Goal: Task Accomplishment & Management: Use online tool/utility

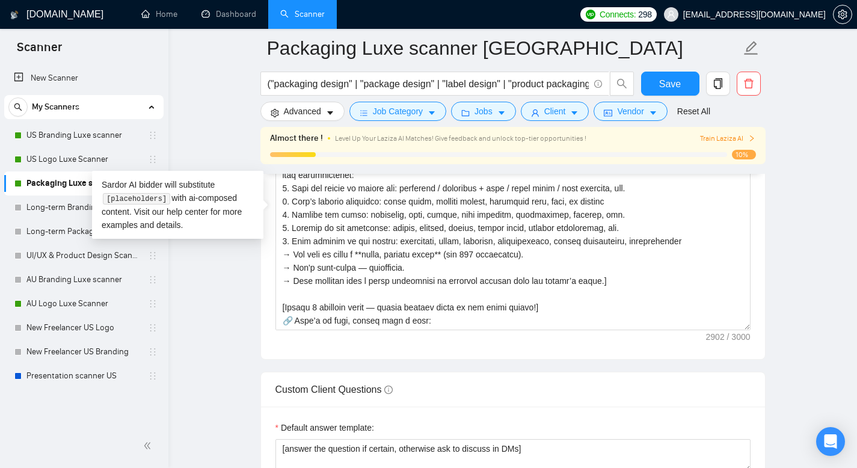
scroll to position [423, 0]
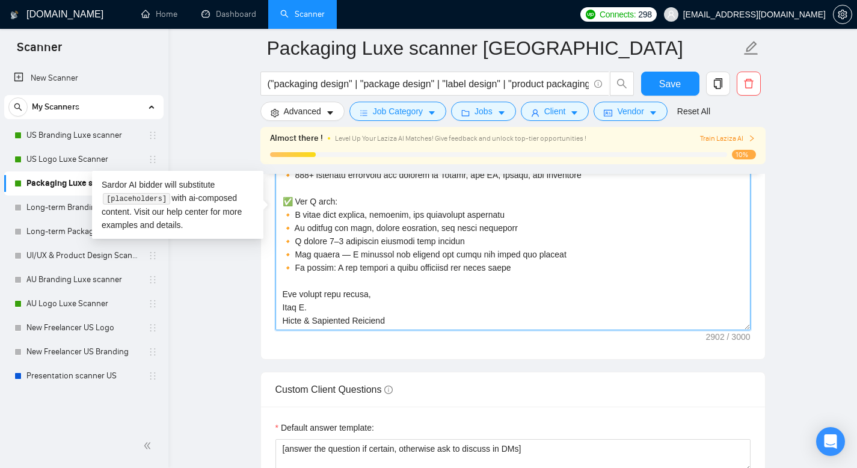
click at [432, 310] on textarea "Cover letter template:" at bounding box center [513, 195] width 475 height 271
drag, startPoint x: 280, startPoint y: 223, endPoint x: 416, endPoint y: 393, distance: 218.7
click at [416, 393] on form "Auto Bidding Enabled Auto Bidding Enabled: ON Auto Bidder Schedule Auto Bidding…" at bounding box center [512, 241] width 505 height 3062
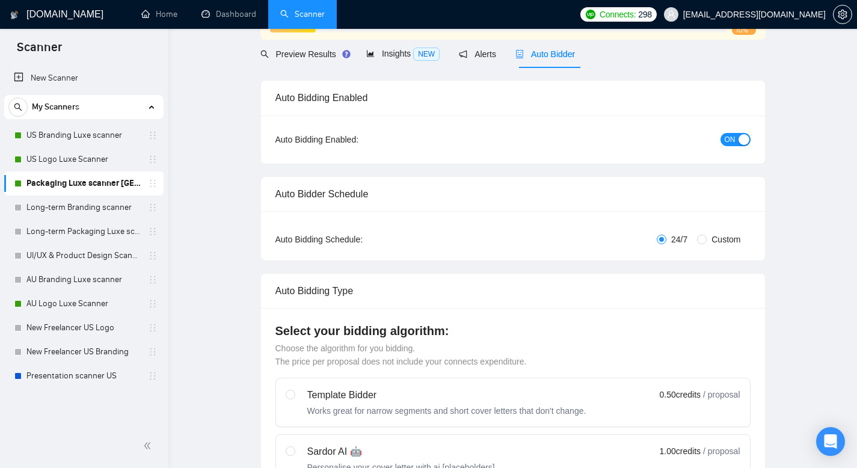
scroll to position [0, 0]
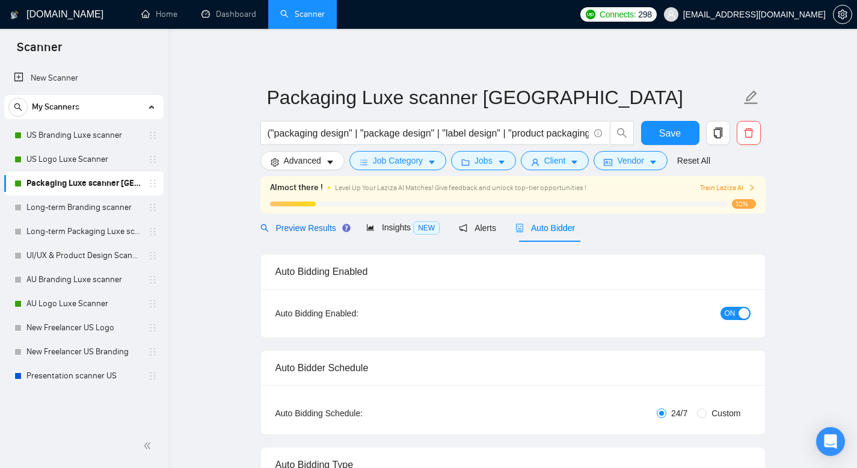
click at [324, 229] on span "Preview Results" at bounding box center [303, 228] width 87 height 10
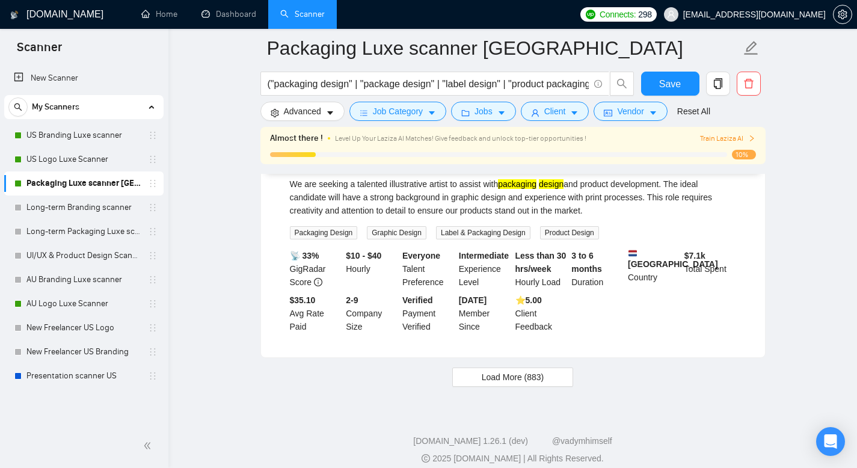
scroll to position [2531, 0]
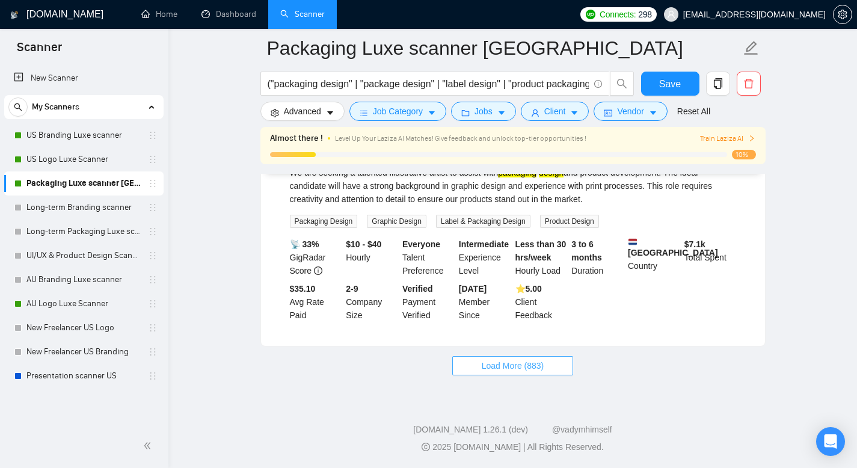
click at [510, 363] on span "Load More (883)" at bounding box center [513, 365] width 63 height 13
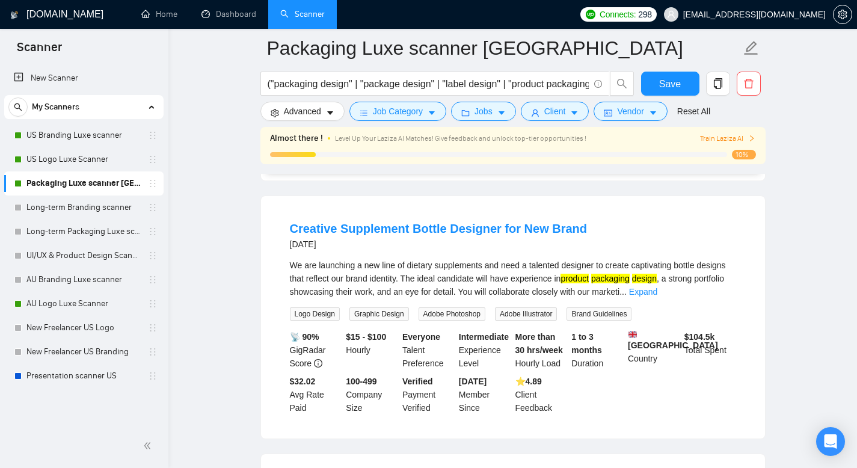
scroll to position [2676, 0]
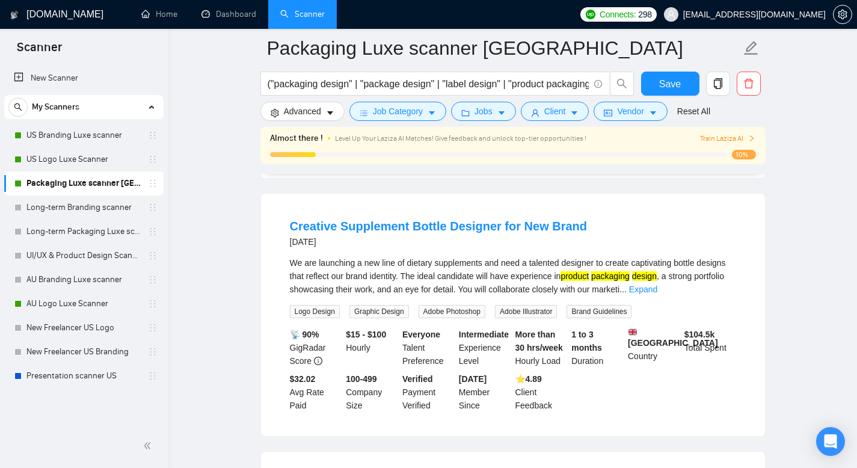
click at [725, 296] on div "We are launching a new line of dietary supplements and need a talented designer…" at bounding box center [513, 276] width 446 height 40
click at [657, 294] on link "Expand" at bounding box center [643, 290] width 28 height 10
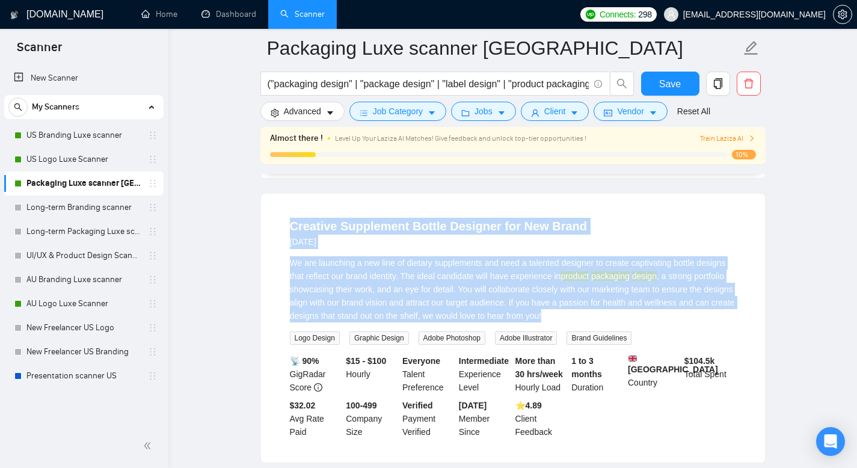
drag, startPoint x: 667, startPoint y: 339, endPoint x: 292, endPoint y: 248, distance: 386.3
click at [292, 248] on li "Creative Supplement Bottle Designer for New Brand [DATE] We are launching a new…" at bounding box center [513, 328] width 475 height 240
copy li "Creative Supplement Bottle Designer for New Brand [DATE] We are launching a new…"
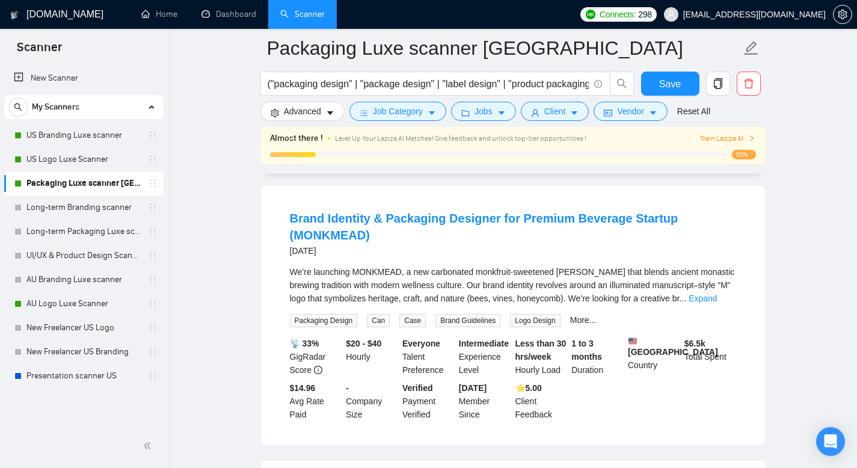
scroll to position [2969, 0]
click at [717, 303] on link "Expand" at bounding box center [703, 298] width 28 height 10
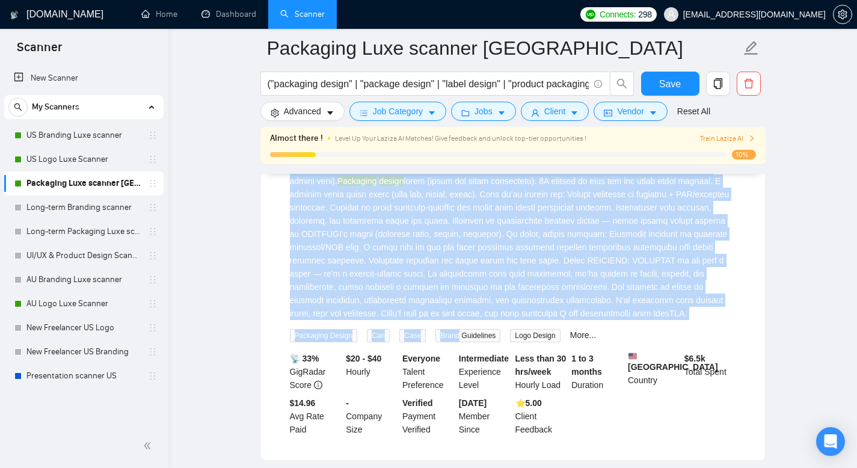
scroll to position [3181, 0]
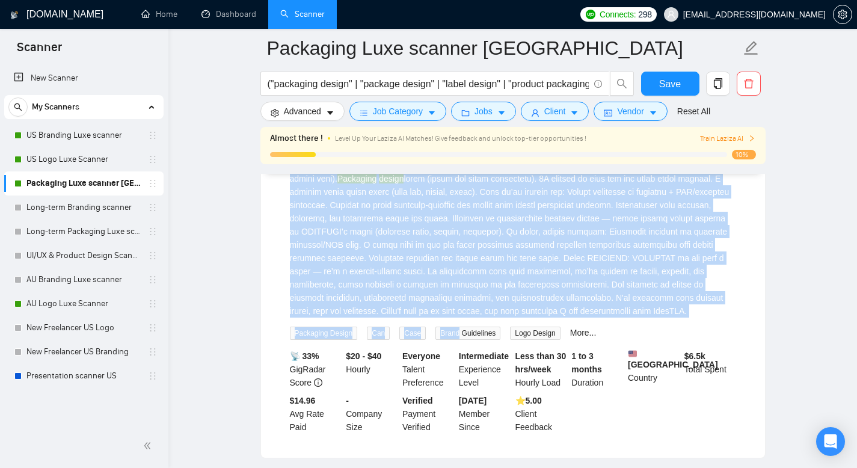
drag, startPoint x: 282, startPoint y: 221, endPoint x: 438, endPoint y: 355, distance: 205.7
click at [438, 355] on li "Brand Identity & Packaging Designer for Premium Beverage Startup (MONKMEAD) [DA…" at bounding box center [513, 215] width 475 height 455
copy li "Lorem Ipsumdol & Sitametco Adipisci eli Seddoei Temporin Utlabor (ETDOLORE) 7 m…"
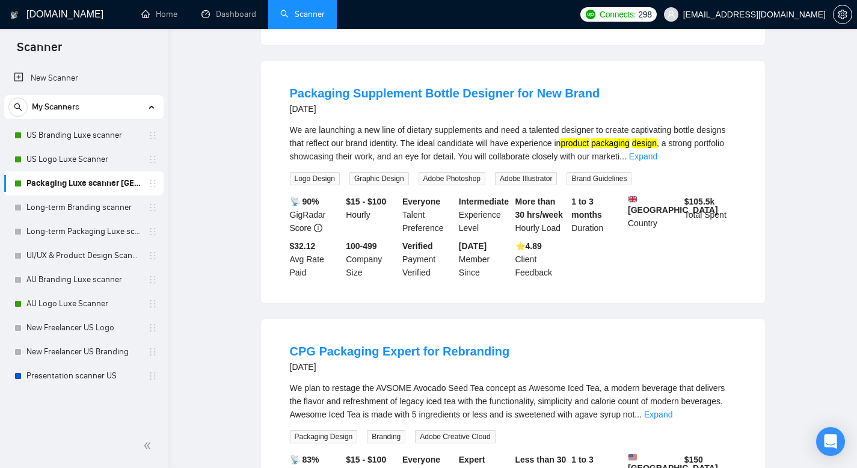
scroll to position [0, 0]
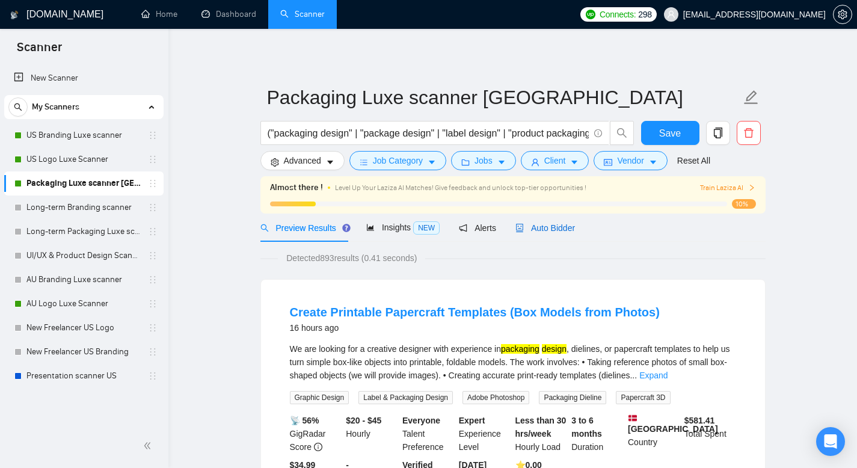
click at [558, 232] on span "Auto Bidder" at bounding box center [546, 228] width 60 height 10
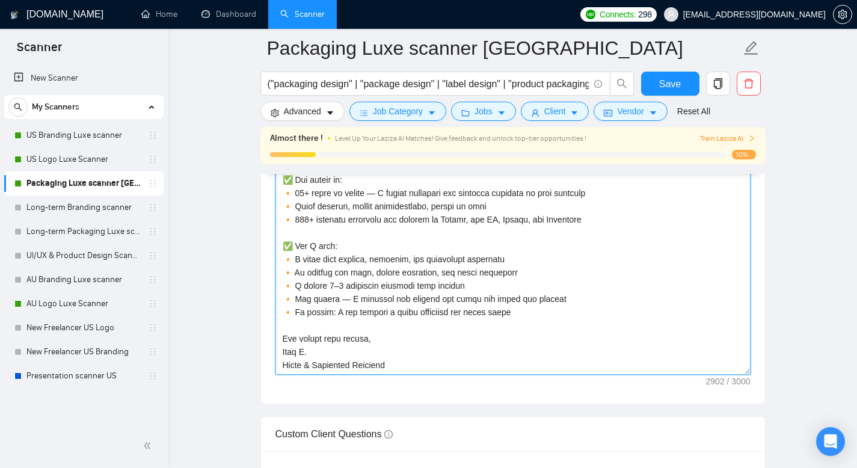
scroll to position [1516, 0]
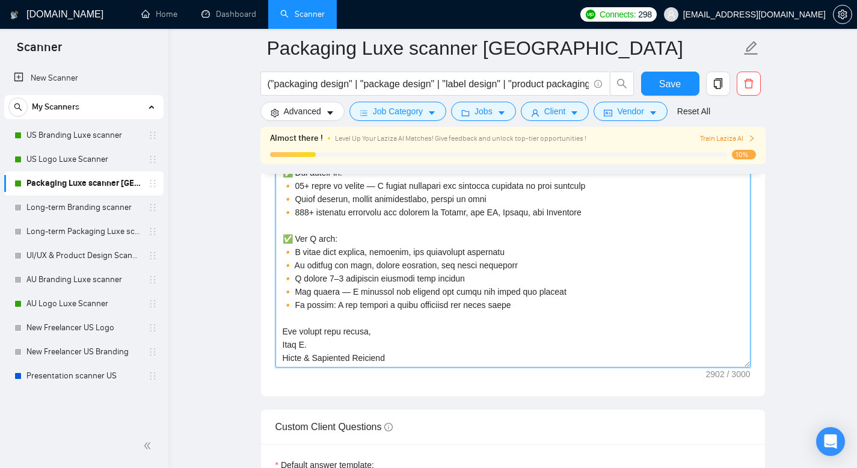
drag, startPoint x: 282, startPoint y: 229, endPoint x: 395, endPoint y: 385, distance: 192.5
click at [395, 368] on textarea "Cover letter template:" at bounding box center [513, 232] width 475 height 271
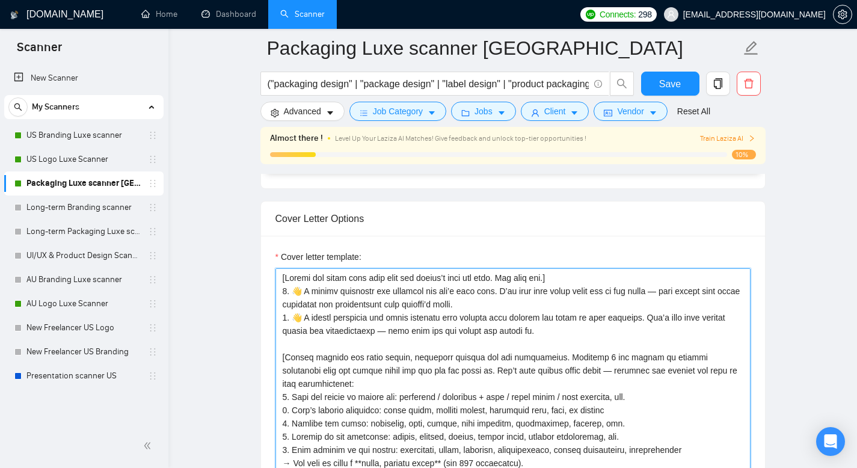
scroll to position [1346, 0]
click at [549, 351] on textarea "Cover letter template:" at bounding box center [513, 401] width 475 height 271
drag, startPoint x: 543, startPoint y: 349, endPoint x: 250, endPoint y: 303, distance: 297.3
click at [288, 323] on textarea "Cover letter template:" at bounding box center [513, 401] width 475 height 271
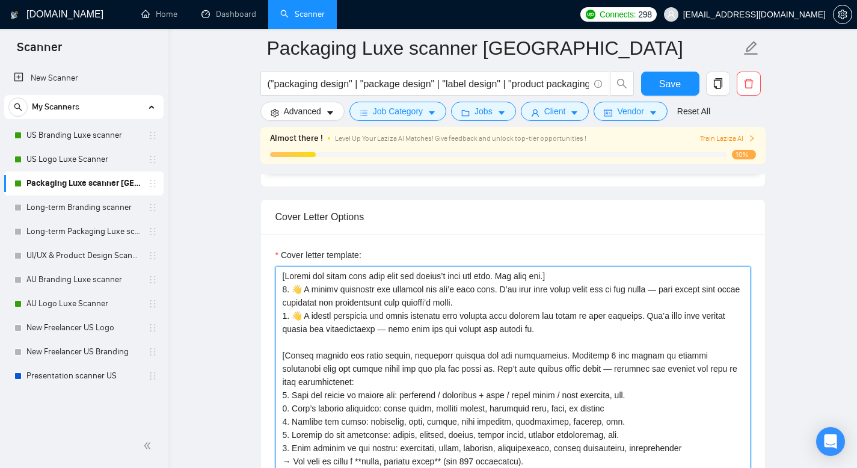
click at [285, 331] on textarea "Cover letter template:" at bounding box center [513, 401] width 475 height 271
drag, startPoint x: 543, startPoint y: 348, endPoint x: 229, endPoint y: 313, distance: 316.0
type textarea "[Loremi dol sitam cons adip elit sed doeius’t inci utl etdo. Mag aliq eni.] 9. …"
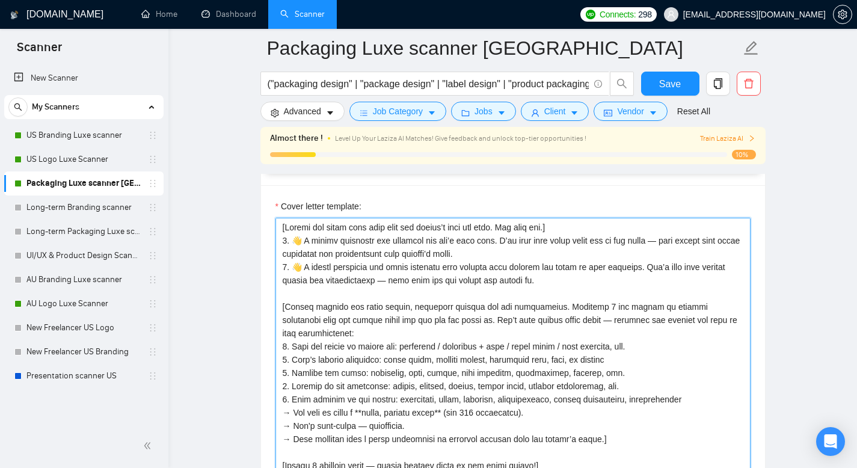
scroll to position [1410, 0]
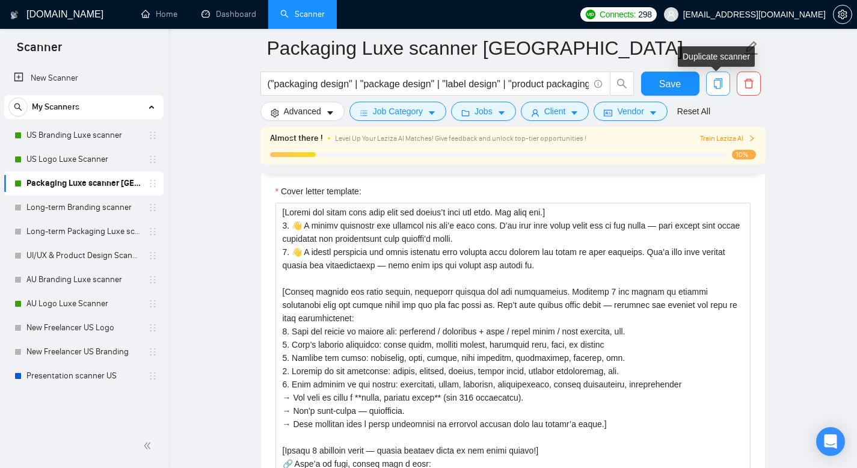
click at [718, 85] on icon "copy" at bounding box center [718, 83] width 11 height 11
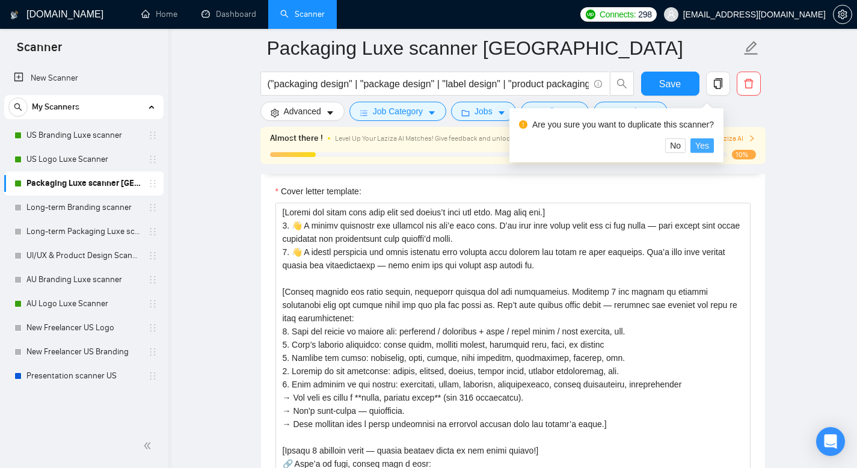
click at [709, 144] on span "Yes" at bounding box center [702, 145] width 14 height 13
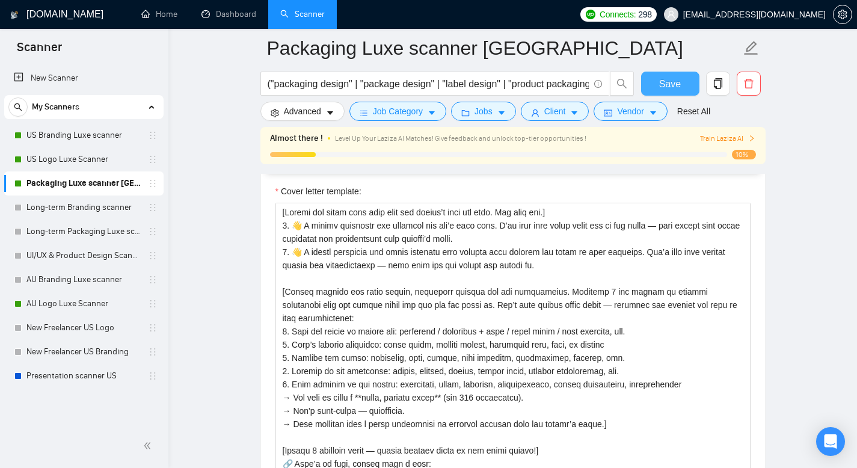
click at [664, 88] on span "Save" at bounding box center [670, 83] width 22 height 15
click at [721, 84] on icon "copy" at bounding box center [717, 83] width 8 height 11
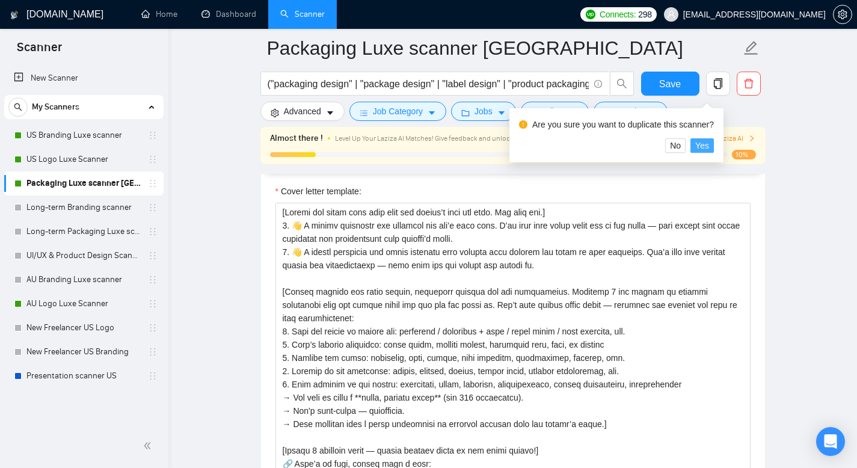
click at [714, 145] on button "Yes" at bounding box center [702, 145] width 23 height 14
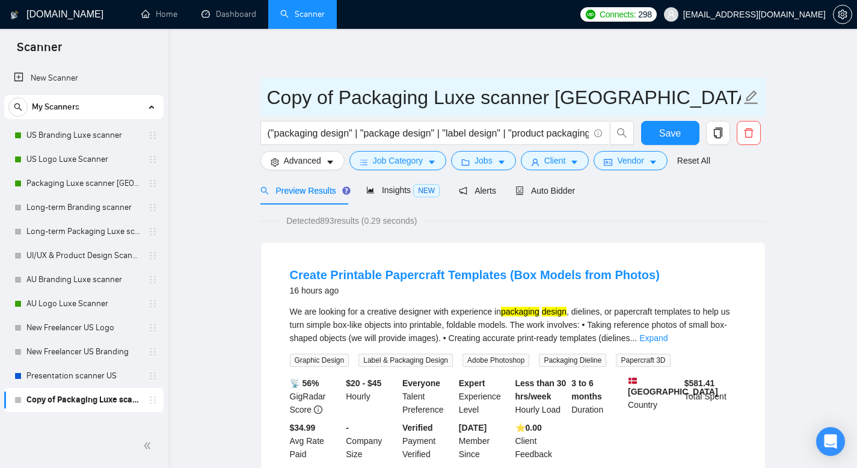
drag, startPoint x: 267, startPoint y: 95, endPoint x: 330, endPoint y: 90, distance: 63.3
click at [330, 90] on input "Copy of Packaging Luxe scanner [GEOGRAPHIC_DATA]" at bounding box center [504, 97] width 474 height 30
drag, startPoint x: 593, startPoint y: 102, endPoint x: 529, endPoint y: 95, distance: 64.8
click at [529, 96] on input "TEST Packaging Luxe scanner [GEOGRAPHIC_DATA]" at bounding box center [504, 97] width 474 height 30
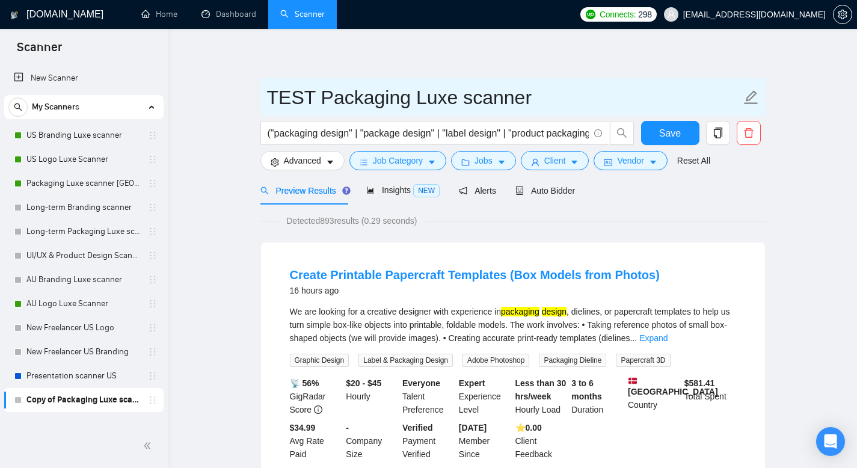
drag, startPoint x: 455, startPoint y: 97, endPoint x: 413, endPoint y: 93, distance: 42.3
click at [413, 93] on input "TEST Packaging Luxe scanner" at bounding box center [504, 97] width 474 height 30
type input "TEST Packaging scanner"
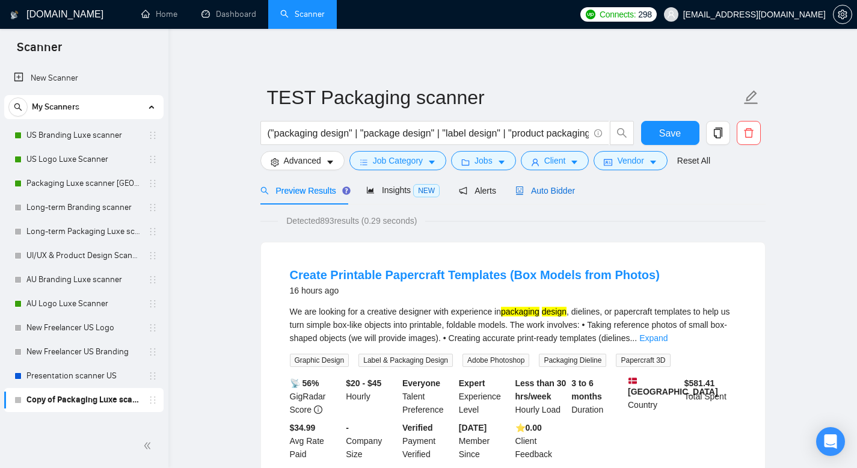
click at [544, 191] on span "Auto Bidder" at bounding box center [546, 191] width 60 height 10
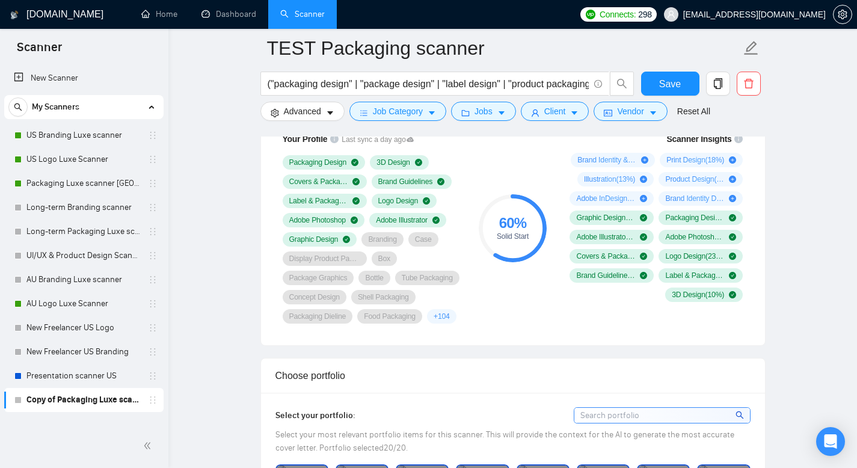
scroll to position [819, 0]
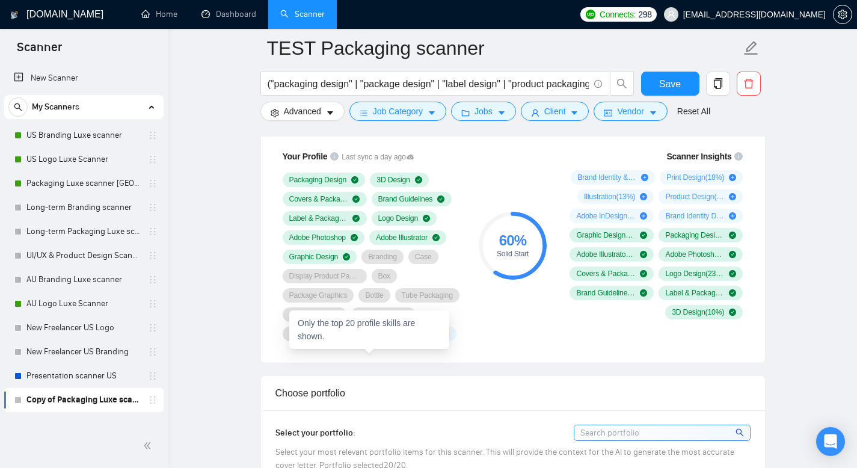
click at [434, 339] on span "+ 104" at bounding box center [442, 334] width 16 height 10
click at [519, 248] on div "60 %" at bounding box center [513, 240] width 68 height 14
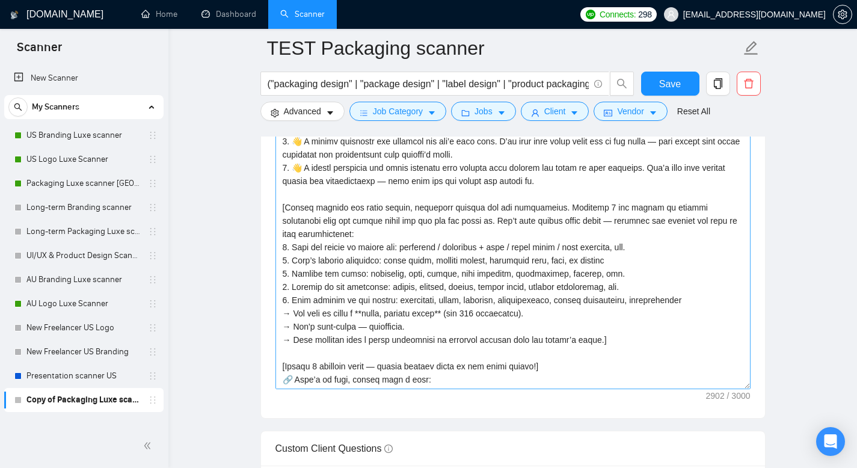
scroll to position [1433, 0]
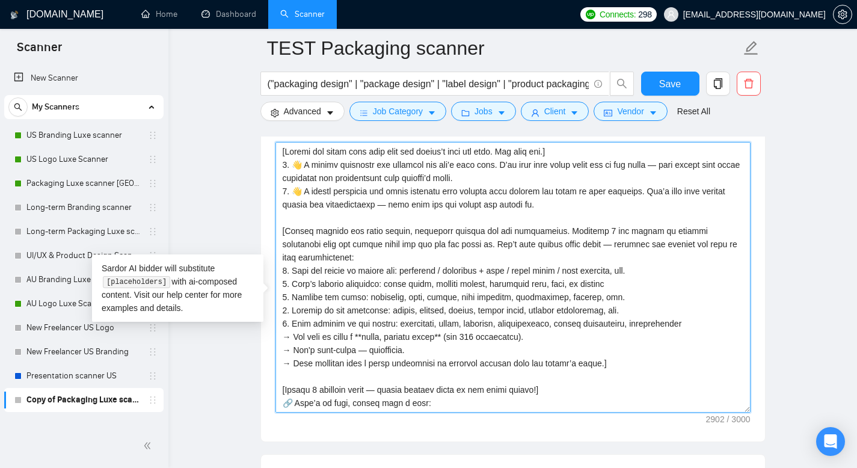
drag, startPoint x: 517, startPoint y: 222, endPoint x: 268, endPoint y: 188, distance: 251.4
click at [268, 188] on div "Cover letter template:" at bounding box center [513, 275] width 504 height 332
paste textarea "Choose ONE intro (do not change the wording, just select 1): 👋 I 𝗰𝗿𝗲𝗮𝘁𝗲 𝗽𝗮𝗰𝗸𝗮𝗴𝗶…"
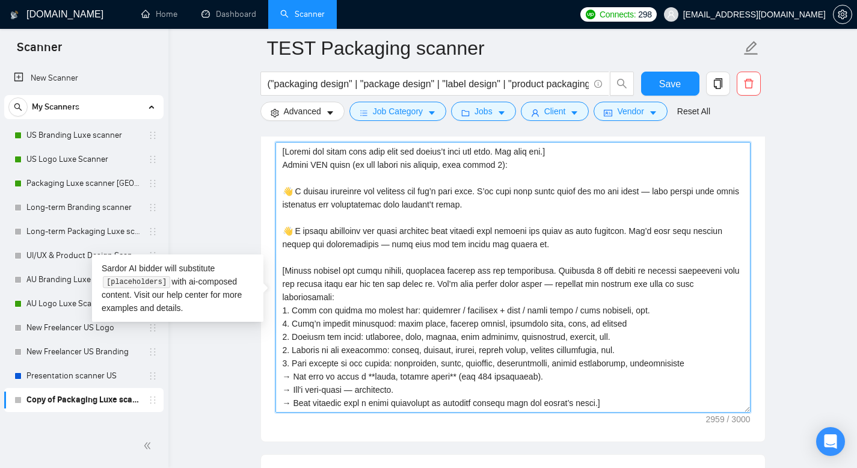
click at [297, 239] on textarea "Cover letter template:" at bounding box center [513, 277] width 475 height 271
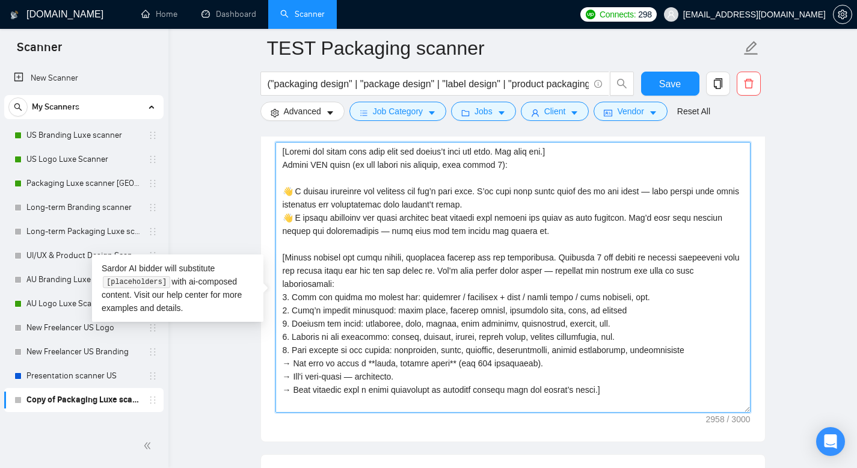
click at [304, 195] on textarea "Cover letter template:" at bounding box center [513, 277] width 475 height 271
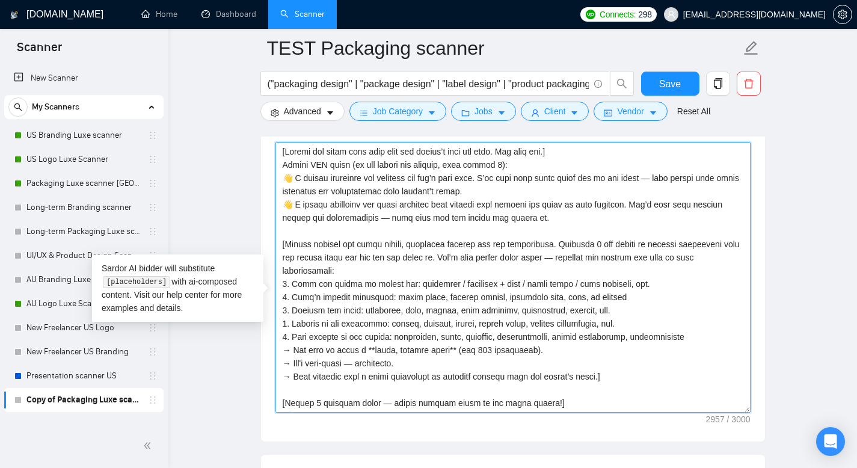
drag, startPoint x: 522, startPoint y: 183, endPoint x: 505, endPoint y: 186, distance: 17.2
click at [505, 186] on textarea "Cover letter template:" at bounding box center [513, 277] width 475 height 271
drag, startPoint x: 571, startPoint y: 173, endPoint x: 541, endPoint y: 172, distance: 30.1
click at [541, 172] on textarea "Cover letter template:" at bounding box center [513, 277] width 475 height 271
click at [532, 183] on textarea "Cover letter template:" at bounding box center [513, 277] width 475 height 271
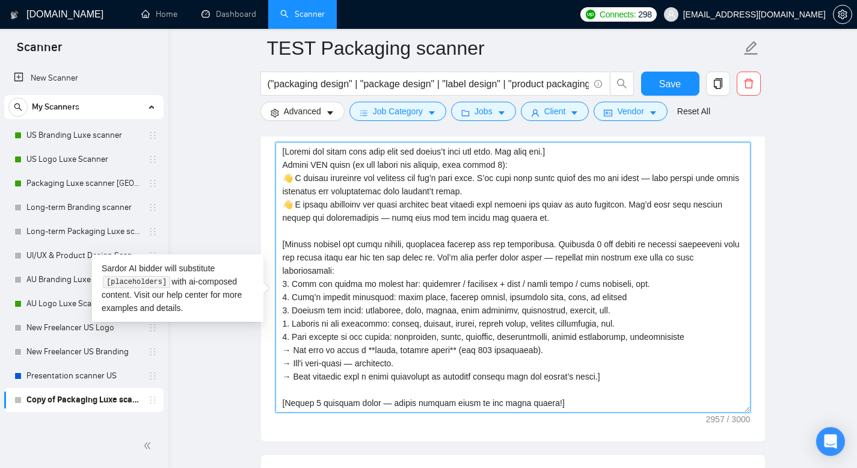
drag, startPoint x: 512, startPoint y: 185, endPoint x: 272, endPoint y: 188, distance: 239.4
click at [272, 188] on div "Cover letter template:" at bounding box center [513, 275] width 504 height 332
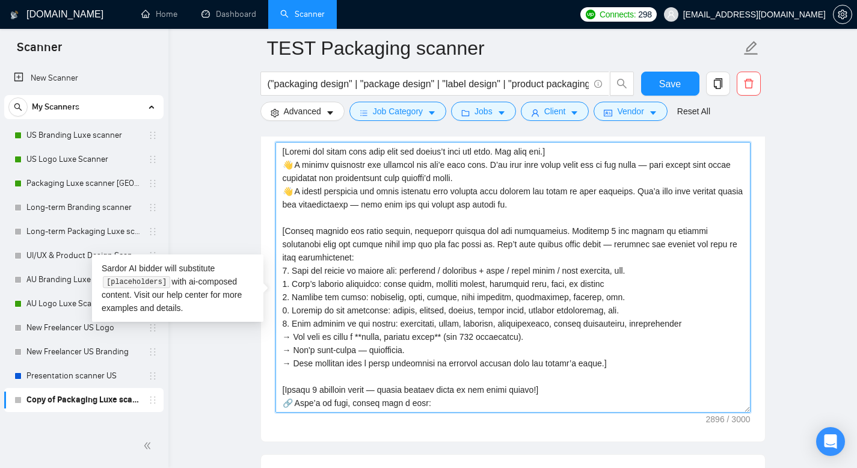
click at [359, 235] on textarea "Cover letter template:" at bounding box center [513, 277] width 475 height 271
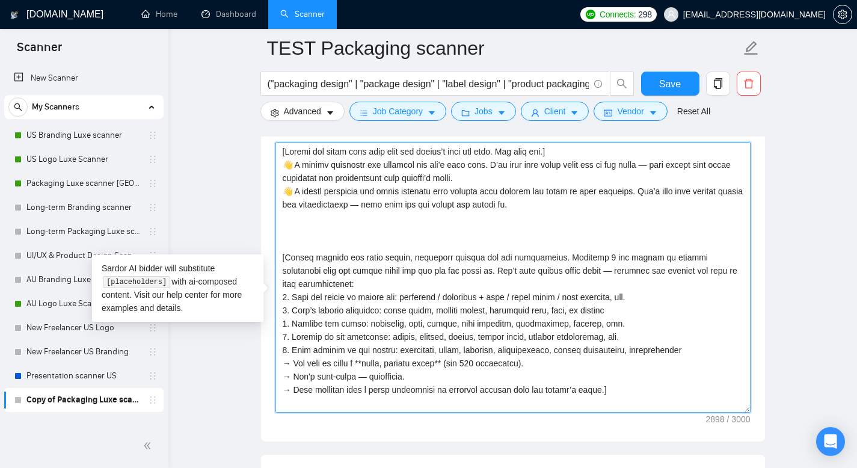
paste textarea
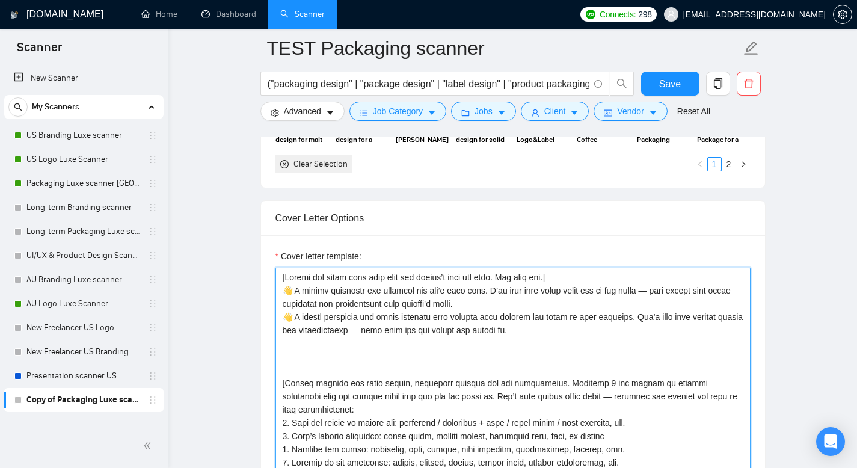
scroll to position [1301, 0]
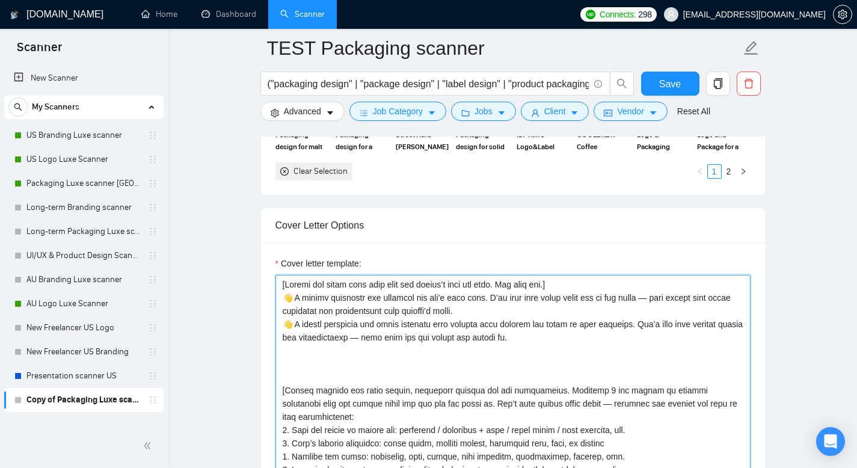
click at [374, 388] on textarea "Cover letter template:" at bounding box center [513, 410] width 475 height 271
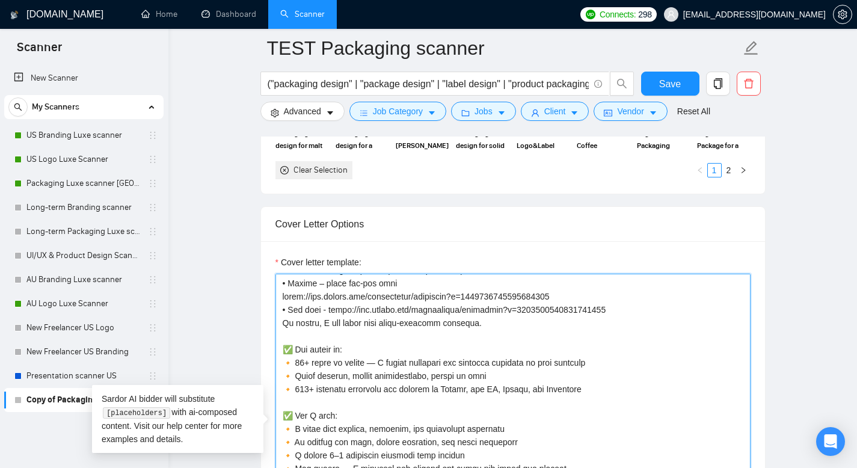
scroll to position [1303, 0]
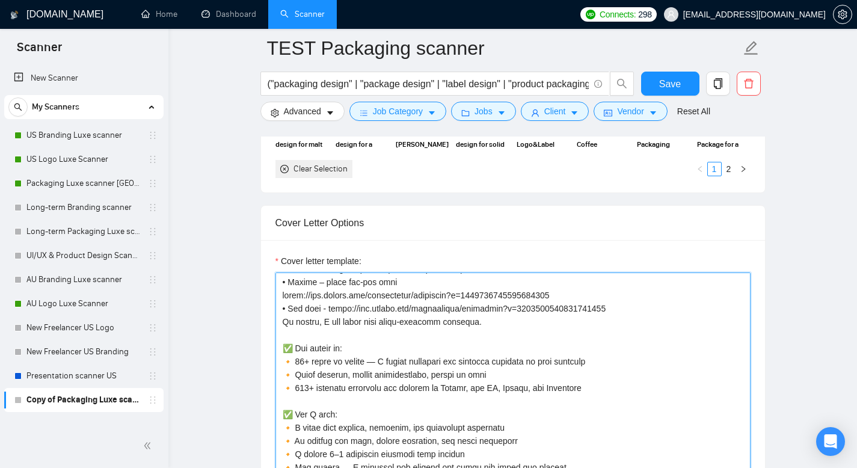
click at [615, 410] on textarea "Cover letter template:" at bounding box center [513, 407] width 475 height 271
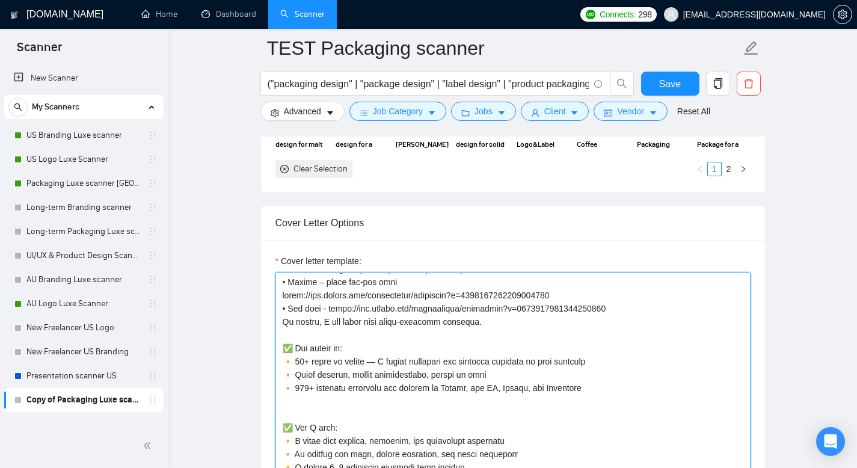
paste textarea
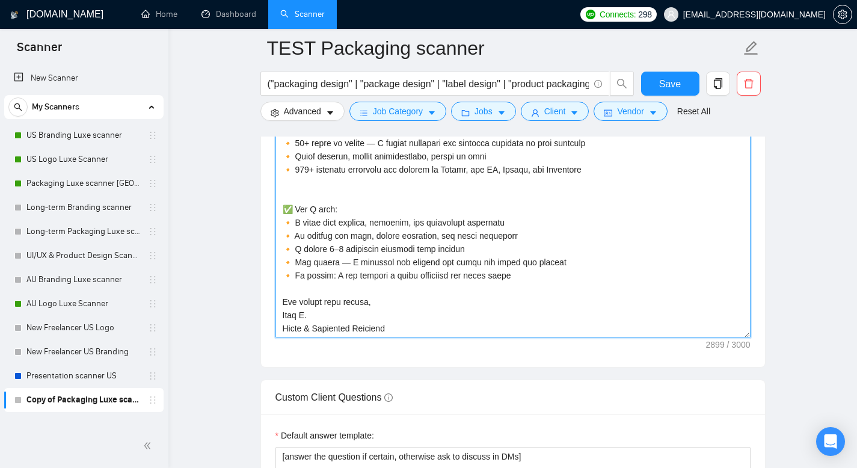
scroll to position [1483, 0]
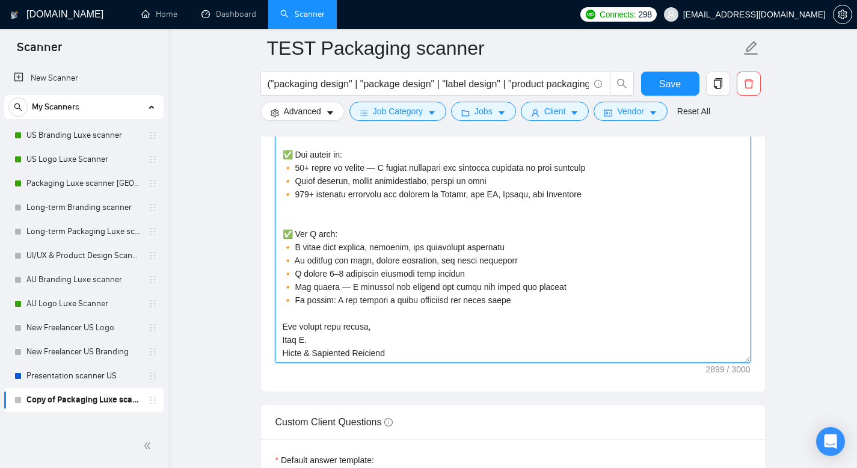
click at [351, 228] on textarea "Cover letter template:" at bounding box center [513, 227] width 475 height 271
paste textarea
drag, startPoint x: 306, startPoint y: 229, endPoint x: 267, endPoint y: 219, distance: 40.3
click at [269, 221] on div "Cover letter template:" at bounding box center [513, 226] width 504 height 332
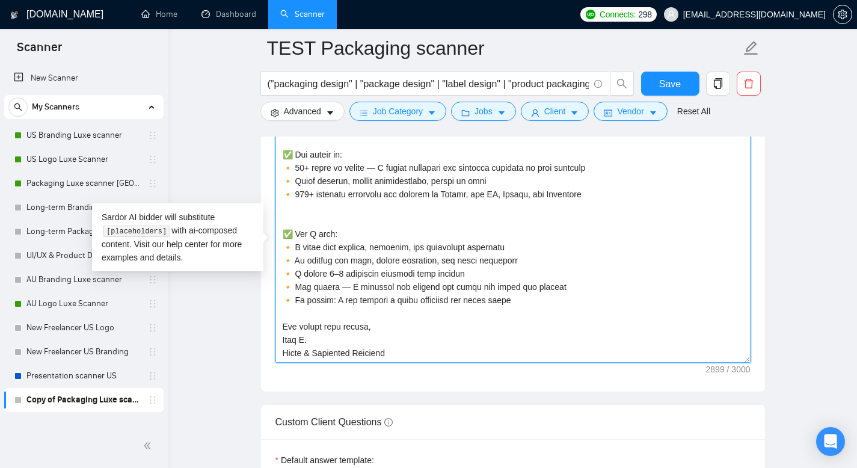
paste textarea
click at [309, 227] on textarea "Cover letter template:" at bounding box center [513, 227] width 475 height 271
paste textarea
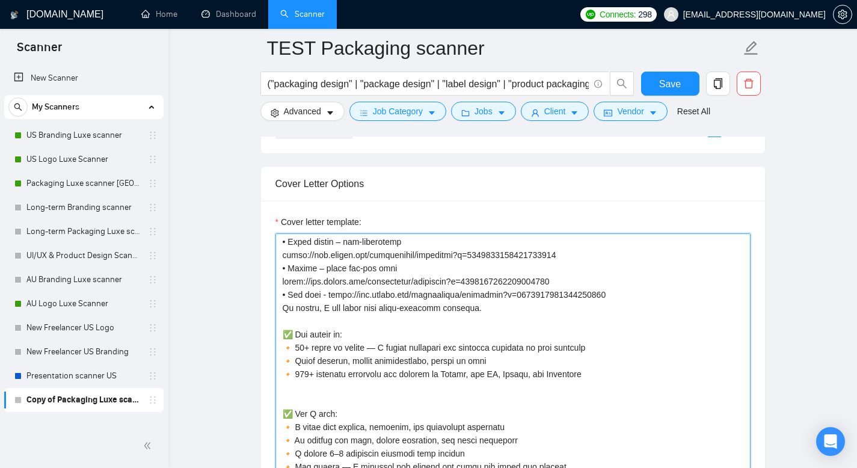
scroll to position [440, 0]
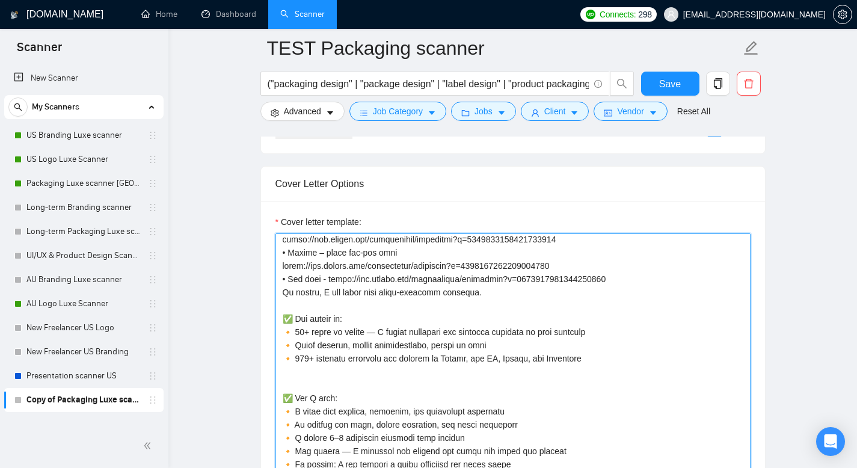
click at [300, 348] on textarea "Cover letter template:" at bounding box center [513, 368] width 475 height 271
click at [307, 349] on textarea "Cover letter template:" at bounding box center [513, 368] width 475 height 271
drag, startPoint x: 600, startPoint y: 351, endPoint x: 368, endPoint y: 352, distance: 231.6
click at [368, 352] on textarea "Cover letter template:" at bounding box center [513, 368] width 475 height 271
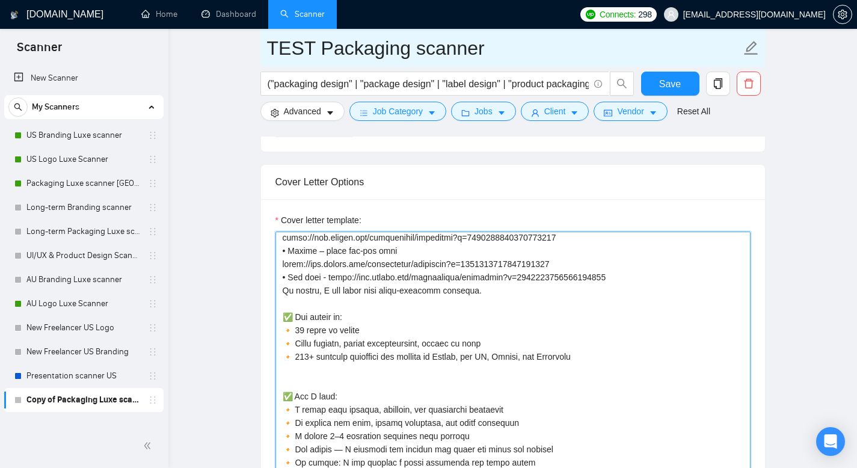
scroll to position [1344, 0]
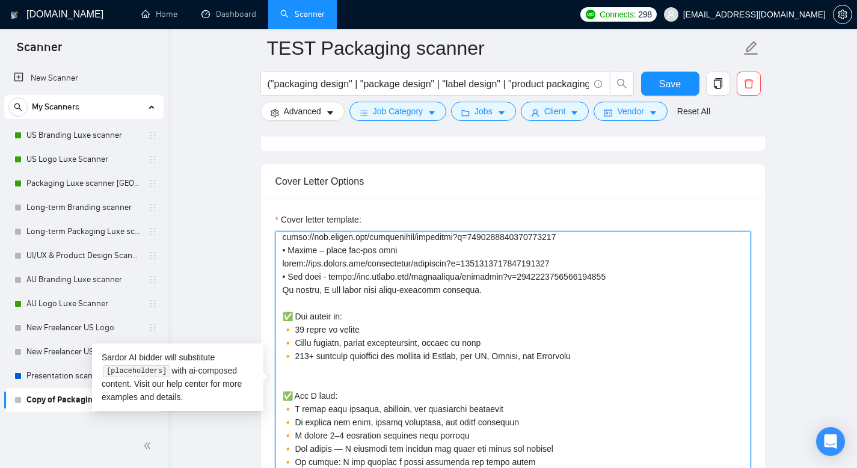
drag, startPoint x: 365, startPoint y: 347, endPoint x: 294, endPoint y: 347, distance: 71.0
click at [294, 347] on textarea "Cover letter template:" at bounding box center [513, 366] width 475 height 271
paste textarea "packaging & branding, 400+ successful projects (35+ on Upwork)"
drag, startPoint x: 593, startPoint y: 377, endPoint x: 360, endPoint y: 352, distance: 233.5
click at [360, 352] on textarea "Cover letter template:" at bounding box center [513, 366] width 475 height 271
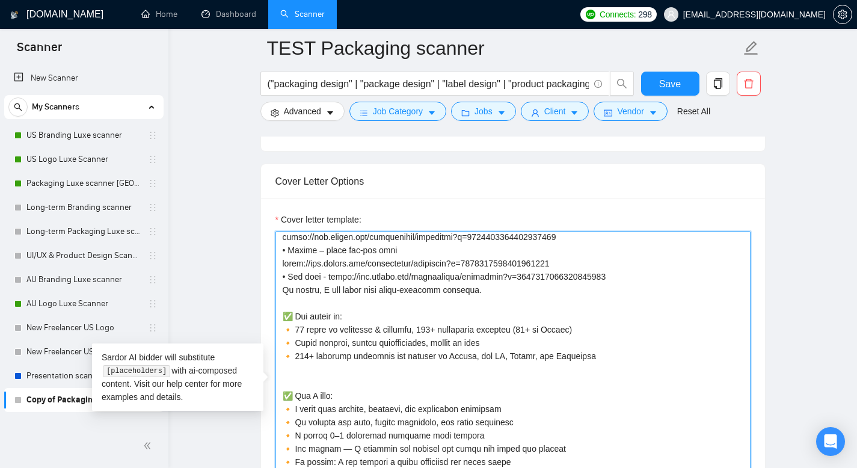
click at [351, 364] on textarea "Cover letter template:" at bounding box center [513, 366] width 475 height 271
click at [524, 384] on textarea "Cover letter template:" at bounding box center [513, 366] width 475 height 271
drag, startPoint x: 600, startPoint y: 379, endPoint x: 294, endPoint y: 372, distance: 306.3
click at [294, 372] on textarea "Cover letter template:" at bounding box center [513, 366] width 475 height 271
paste textarea
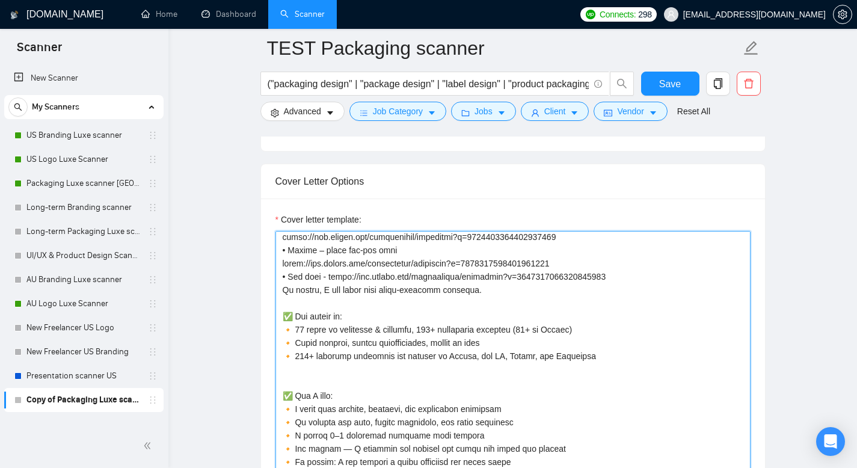
scroll to position [1396, 0]
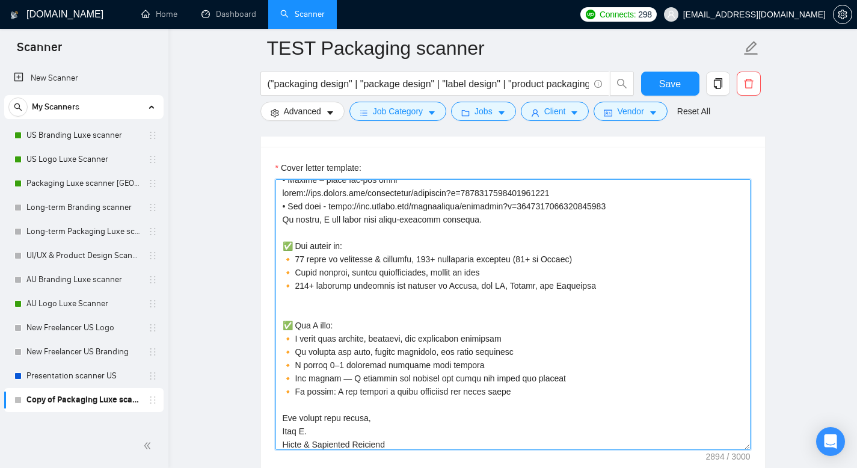
drag, startPoint x: 597, startPoint y: 303, endPoint x: 293, endPoint y: 310, distance: 303.9
click at [291, 309] on textarea "Cover letter template:" at bounding box center [513, 314] width 475 height 271
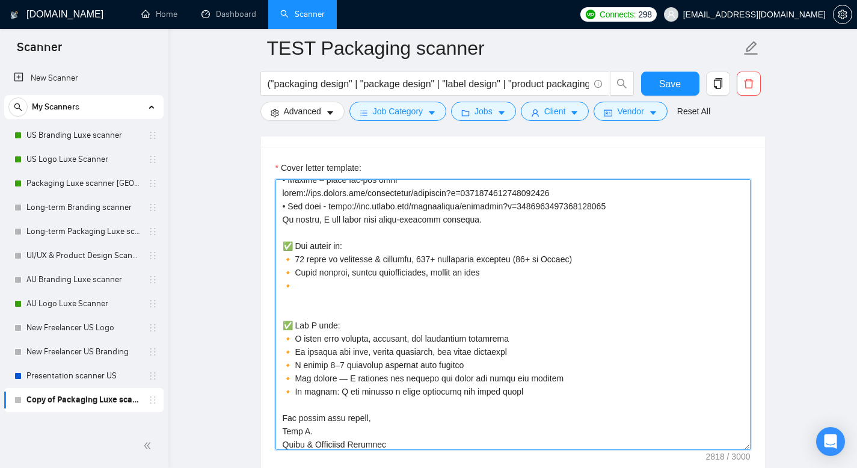
drag, startPoint x: 503, startPoint y: 291, endPoint x: 292, endPoint y: 288, distance: 211.2
click at [292, 288] on textarea "Cover letter template:" at bounding box center [513, 314] width 475 height 271
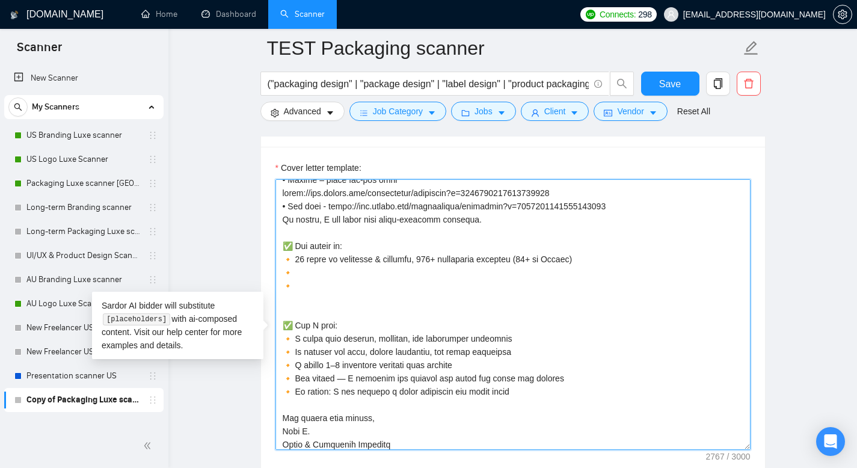
paste textarea "Experience in supplements, cosmetics, food, baby care, pet care"
drag, startPoint x: 526, startPoint y: 413, endPoint x: 271, endPoint y: 342, distance: 264.2
paste textarea "’ll help (this block is always included, Laziza adapts small details to match t…"
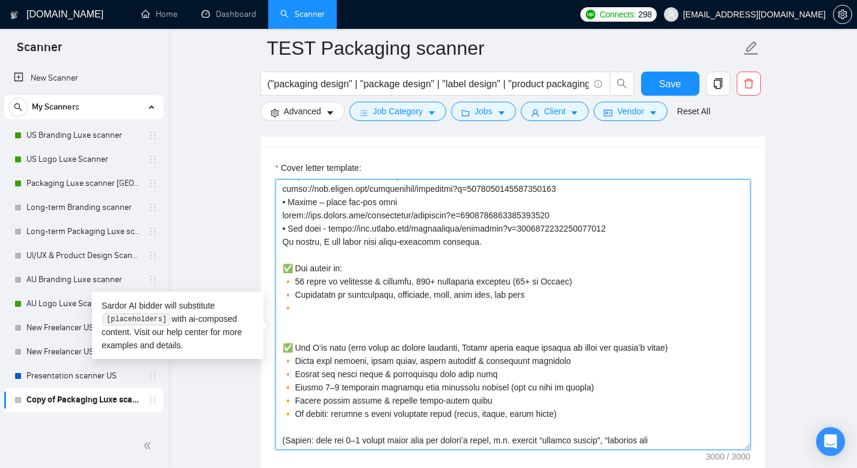
scroll to position [437, 0]
click at [315, 351] on textarea "Cover letter template:" at bounding box center [513, 314] width 475 height 271
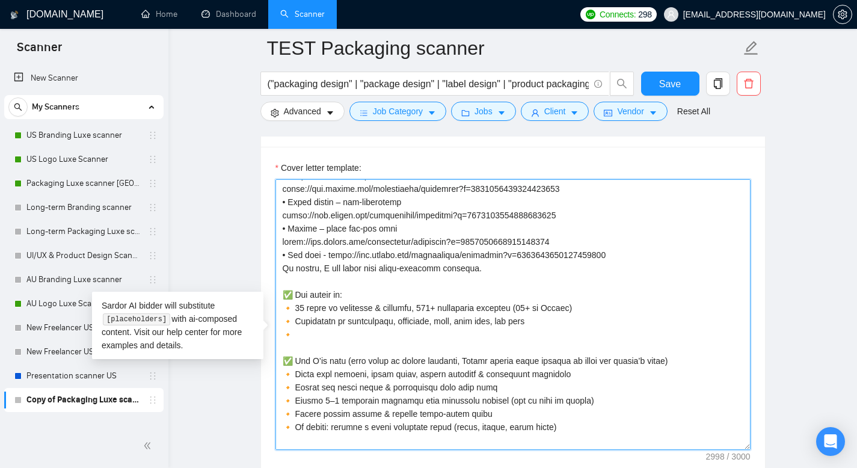
scroll to position [423, 0]
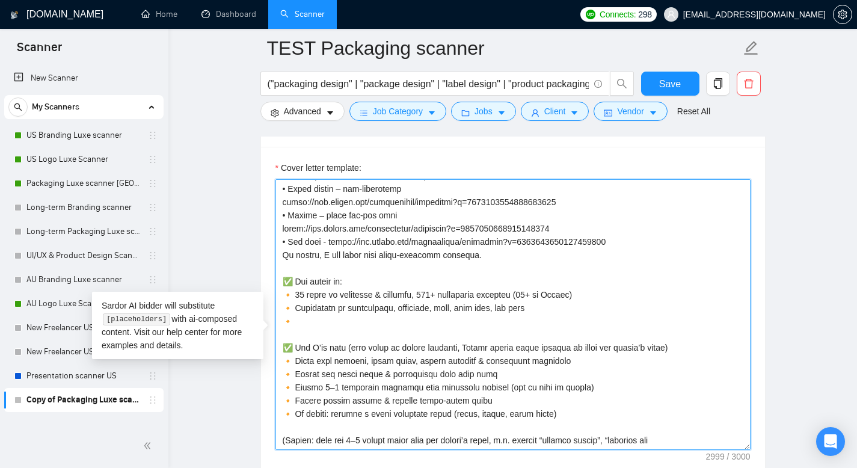
click at [330, 339] on textarea "Cover letter template:" at bounding box center [513, 314] width 475 height 271
paste textarea
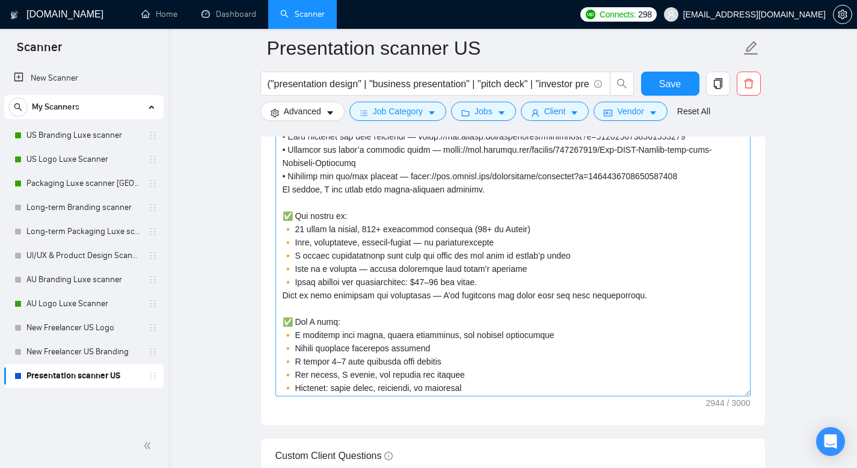
scroll to position [339, 0]
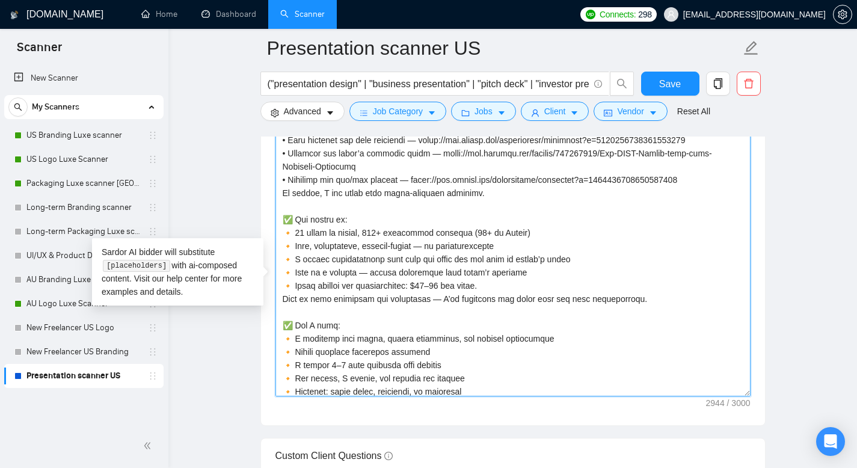
drag, startPoint x: 485, startPoint y: 238, endPoint x: 280, endPoint y: 236, distance: 204.5
click at [280, 236] on textarea "Cover letter template:" at bounding box center [513, 261] width 475 height 271
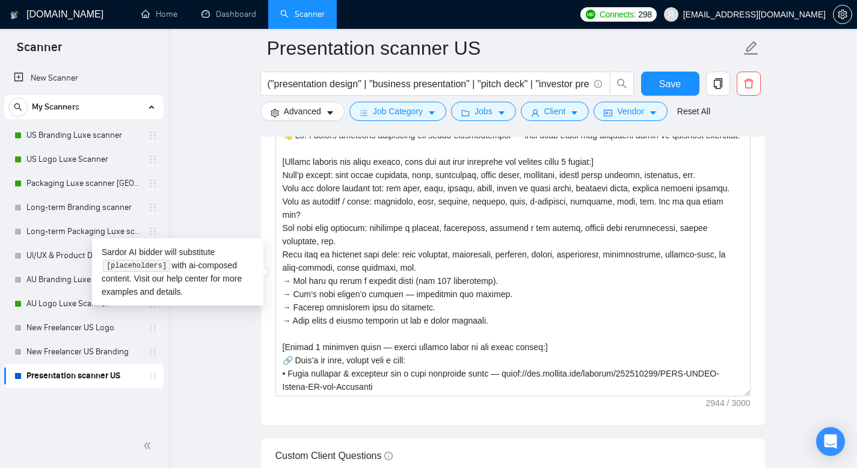
scroll to position [339, 0]
